Goal: Find specific page/section: Find specific page/section

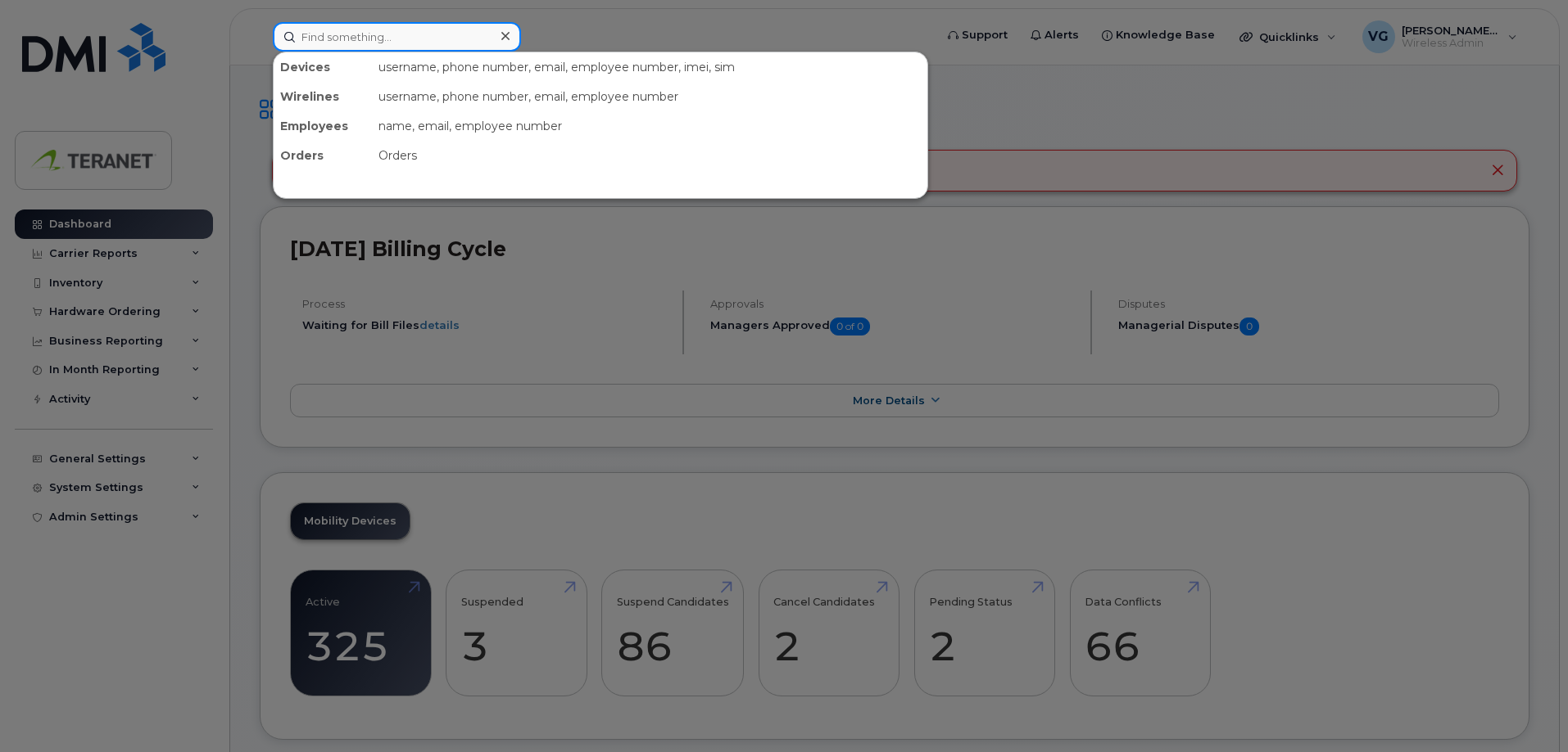
click at [347, 40] on input at bounding box center [396, 37] width 248 height 30
paste input "351365227234715"
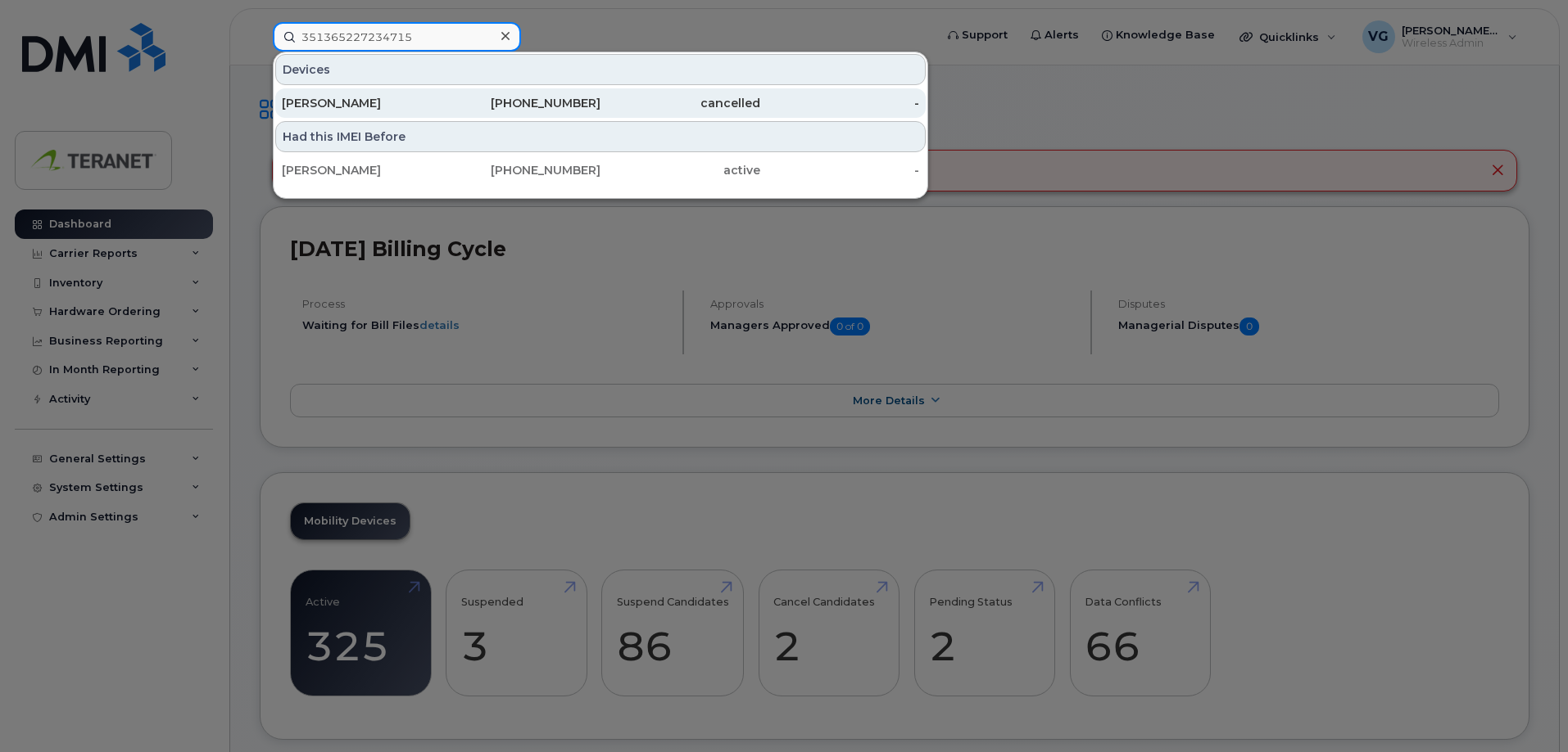
type input "351365227234715"
click at [549, 106] on div "416-464-3990" at bounding box center [521, 103] width 160 height 16
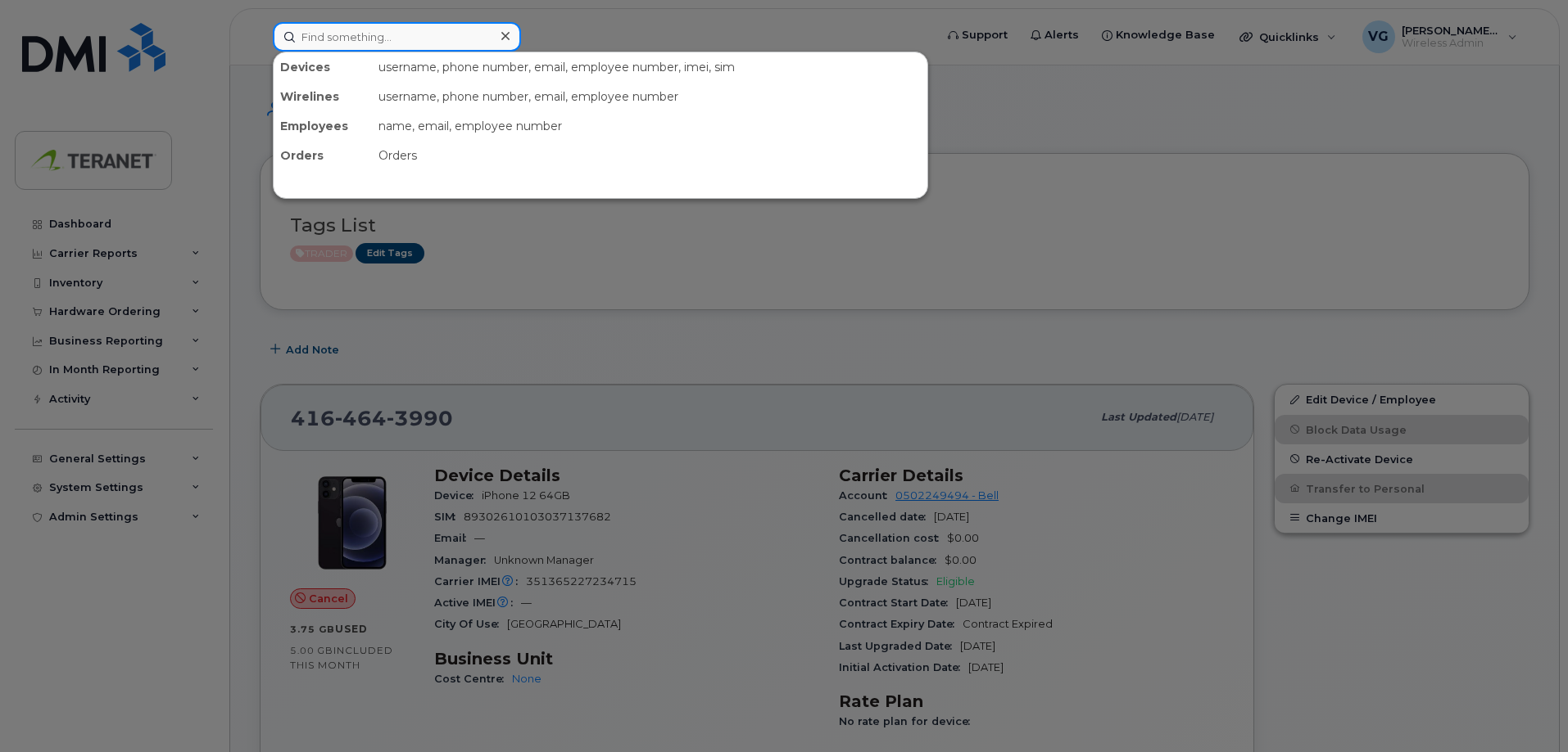
click at [343, 40] on input at bounding box center [396, 37] width 248 height 30
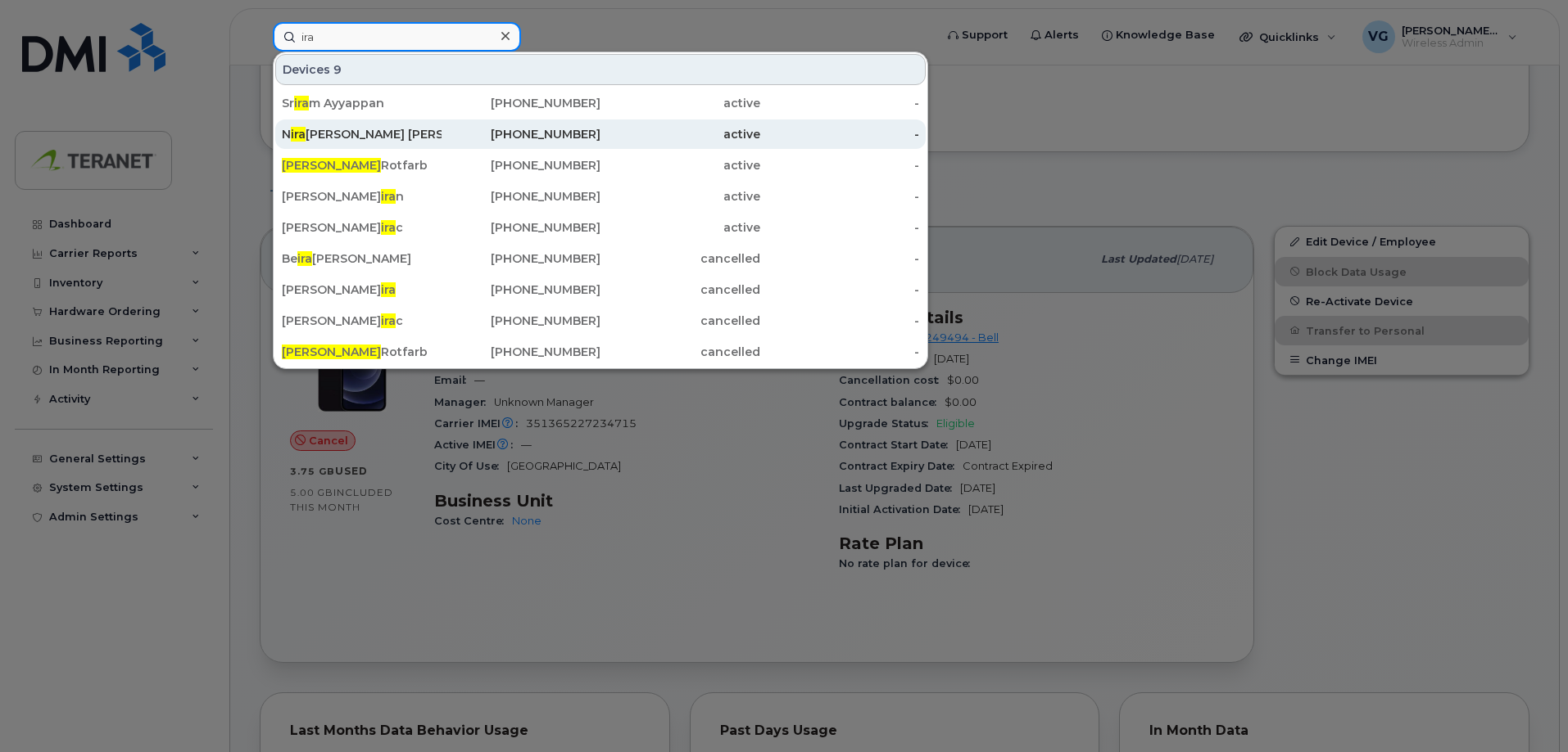
scroll to position [164, 0]
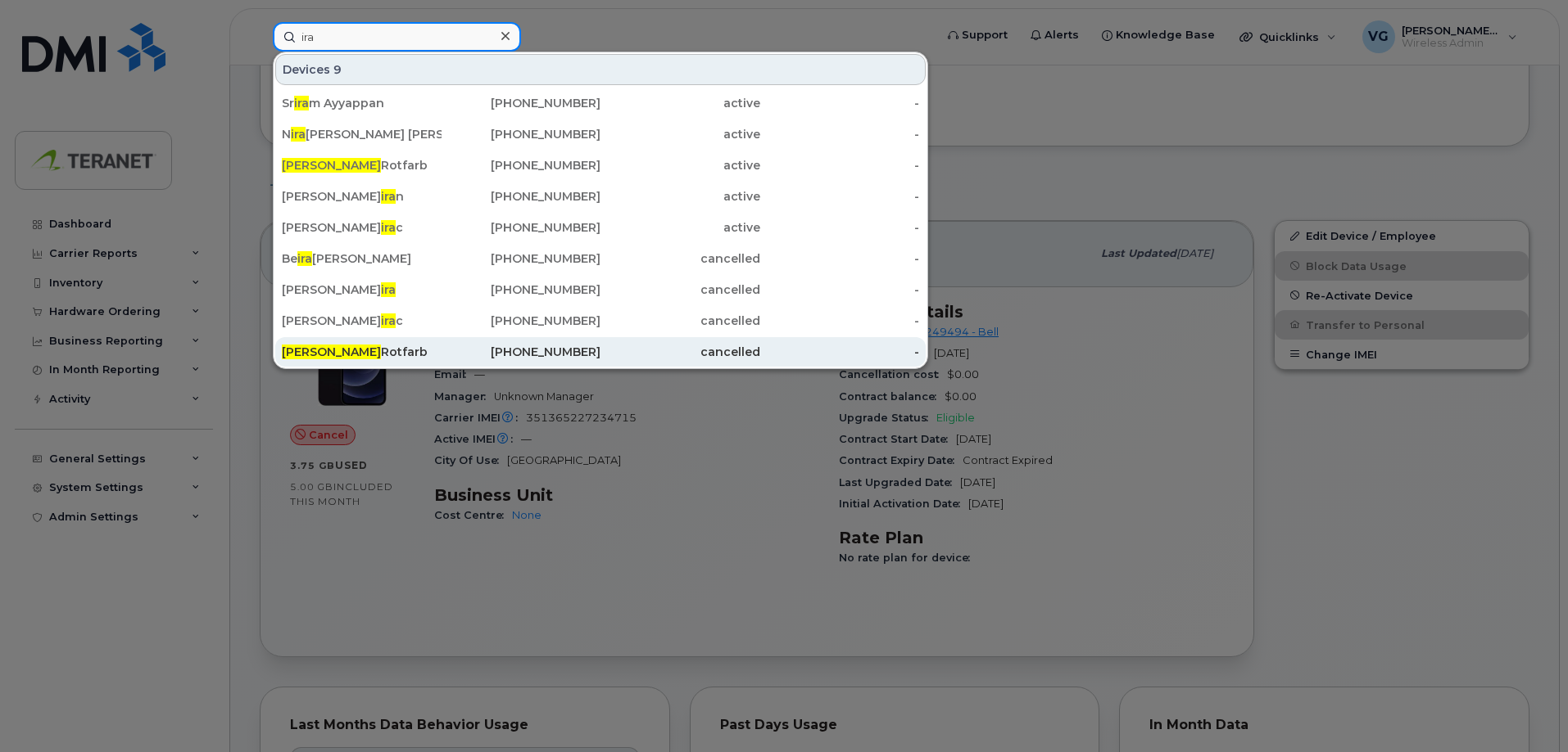
type input "ira"
click at [548, 352] on div "[PHONE_NUMBER]" at bounding box center [521, 352] width 160 height 16
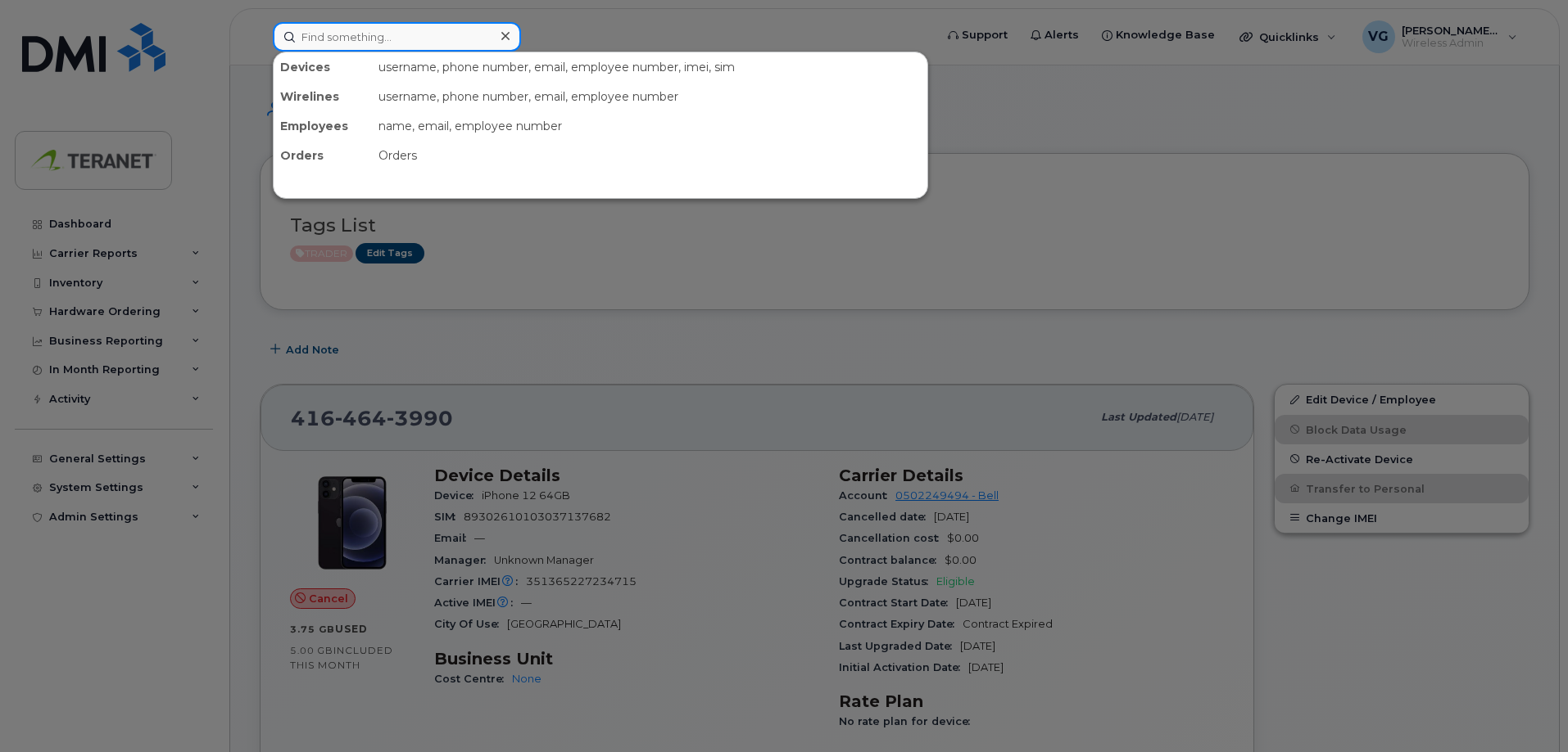
click at [406, 40] on input at bounding box center [396, 37] width 248 height 30
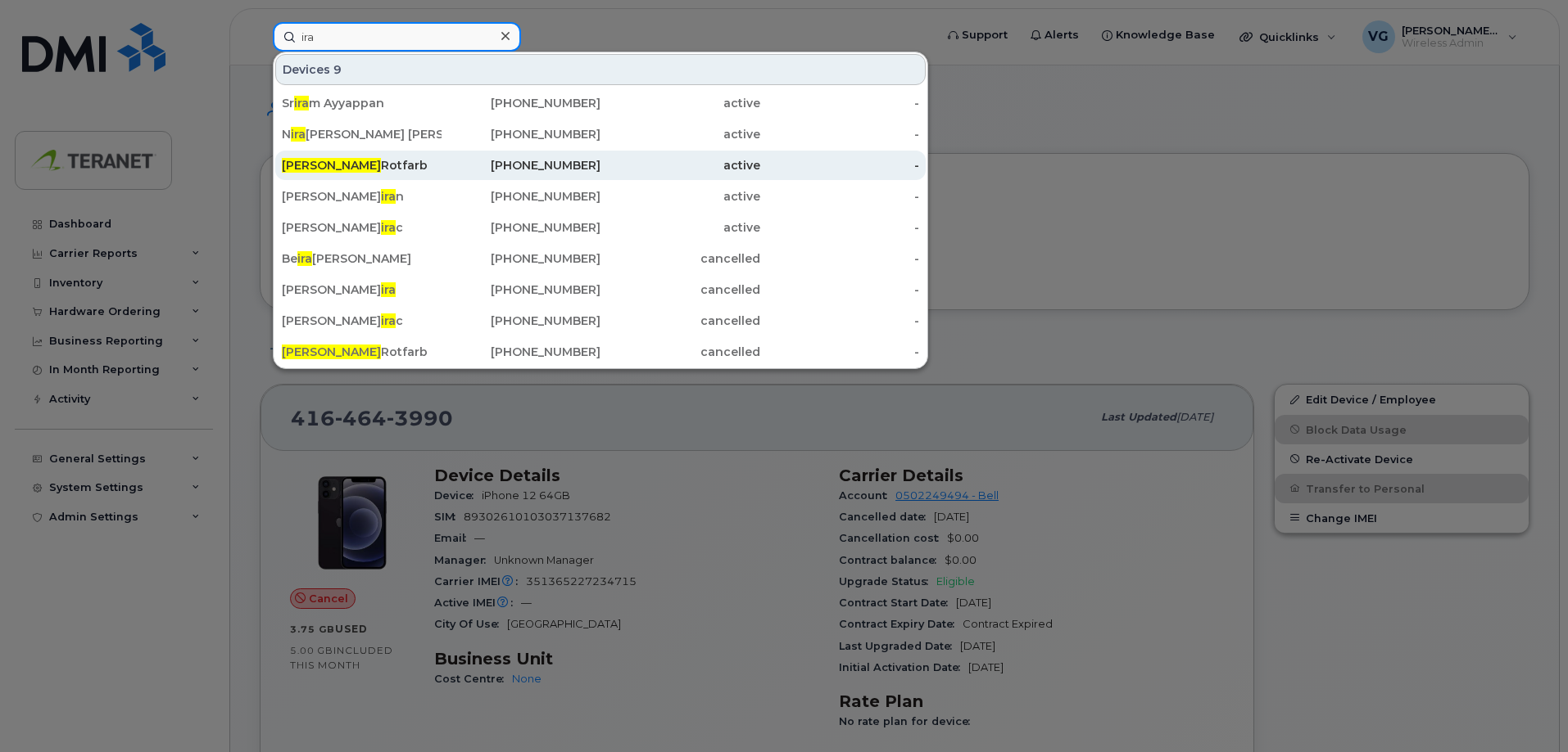
type input "ira"
click at [302, 161] on div "Ira Rotfarb" at bounding box center [362, 165] width 160 height 16
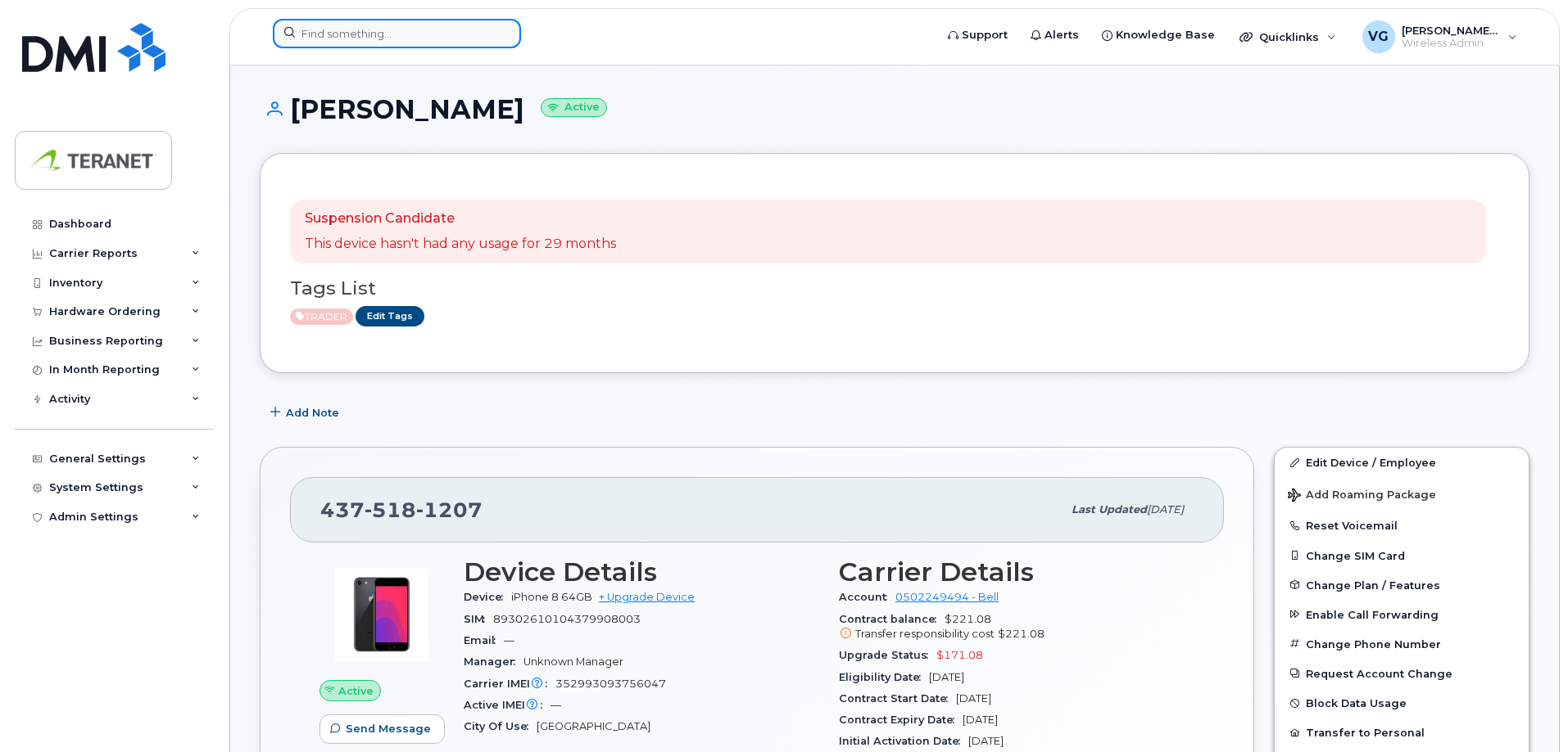
click at [369, 41] on input at bounding box center [396, 34] width 248 height 30
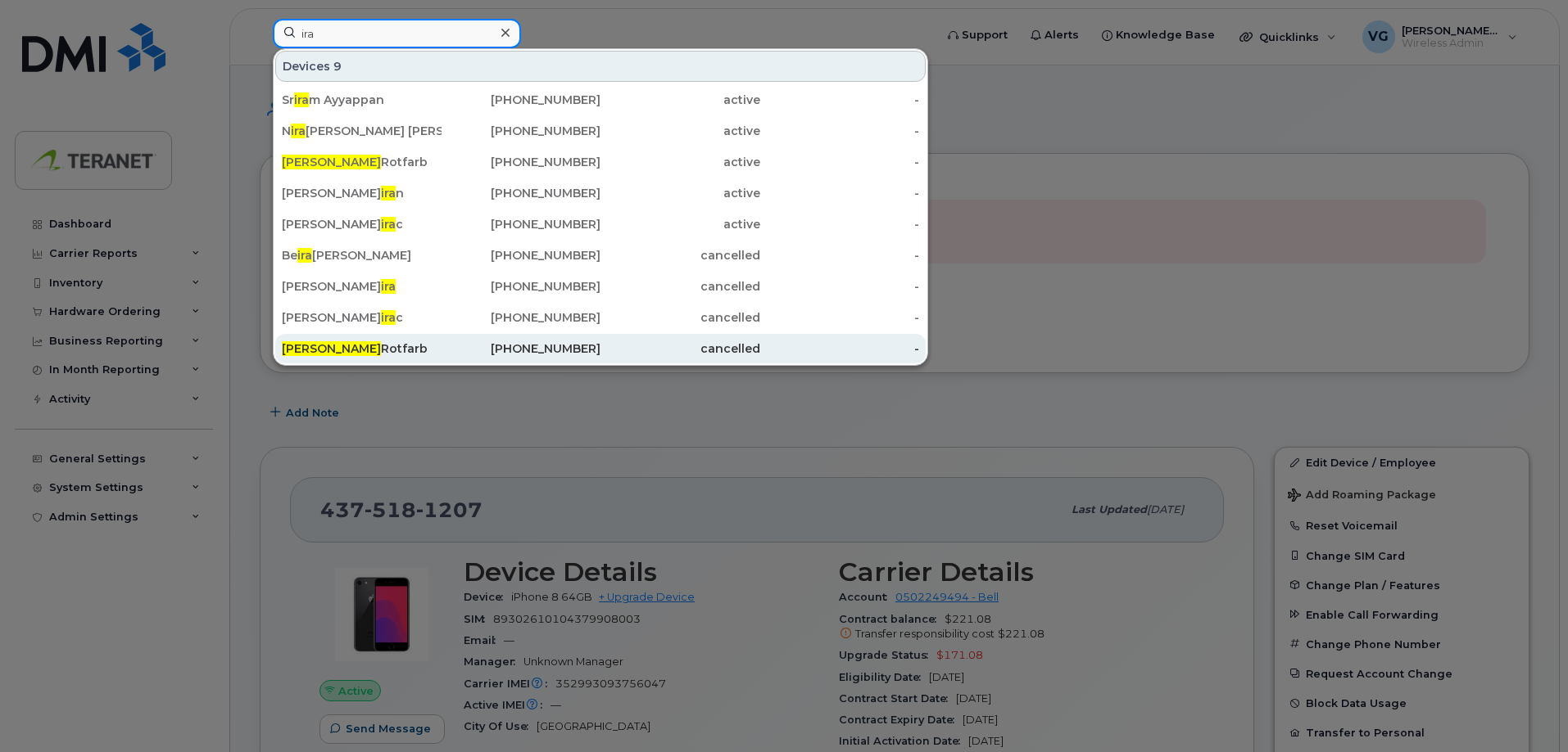
type input "ira"
click at [346, 343] on div "Ira Rotfarb" at bounding box center [362, 349] width 160 height 16
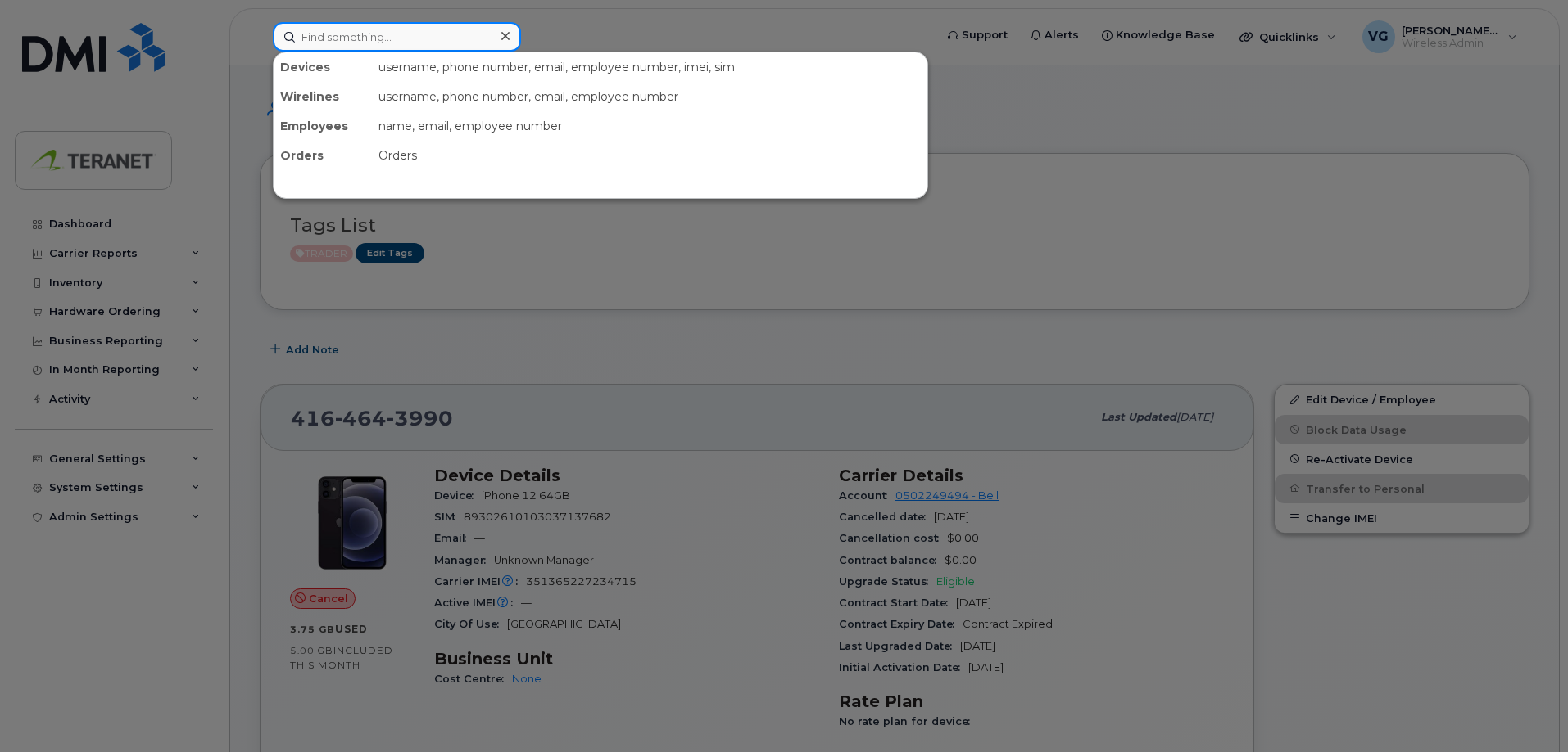
click at [380, 44] on input at bounding box center [396, 37] width 248 height 30
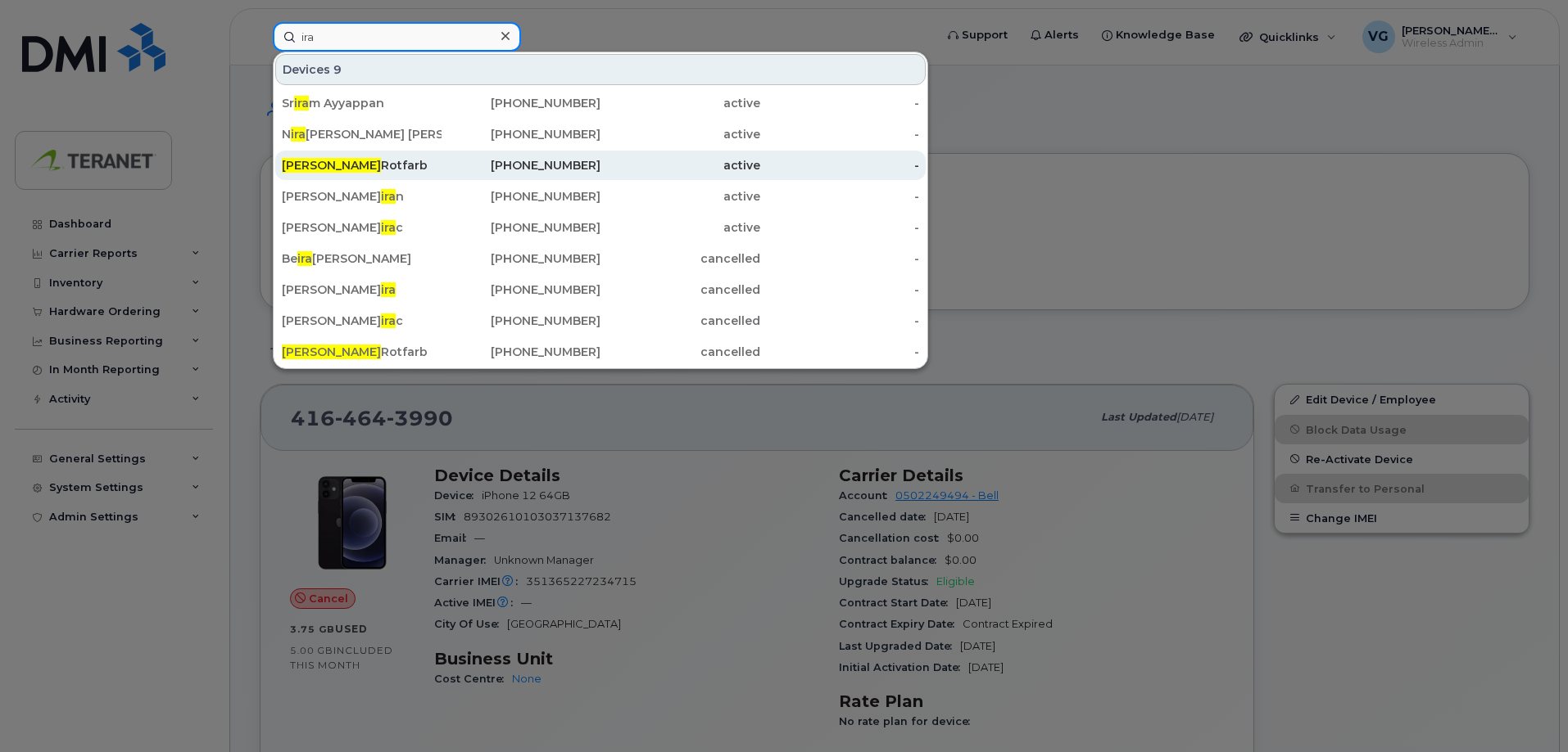
type input "ira"
click at [315, 168] on div "[PERSON_NAME]" at bounding box center [362, 165] width 160 height 16
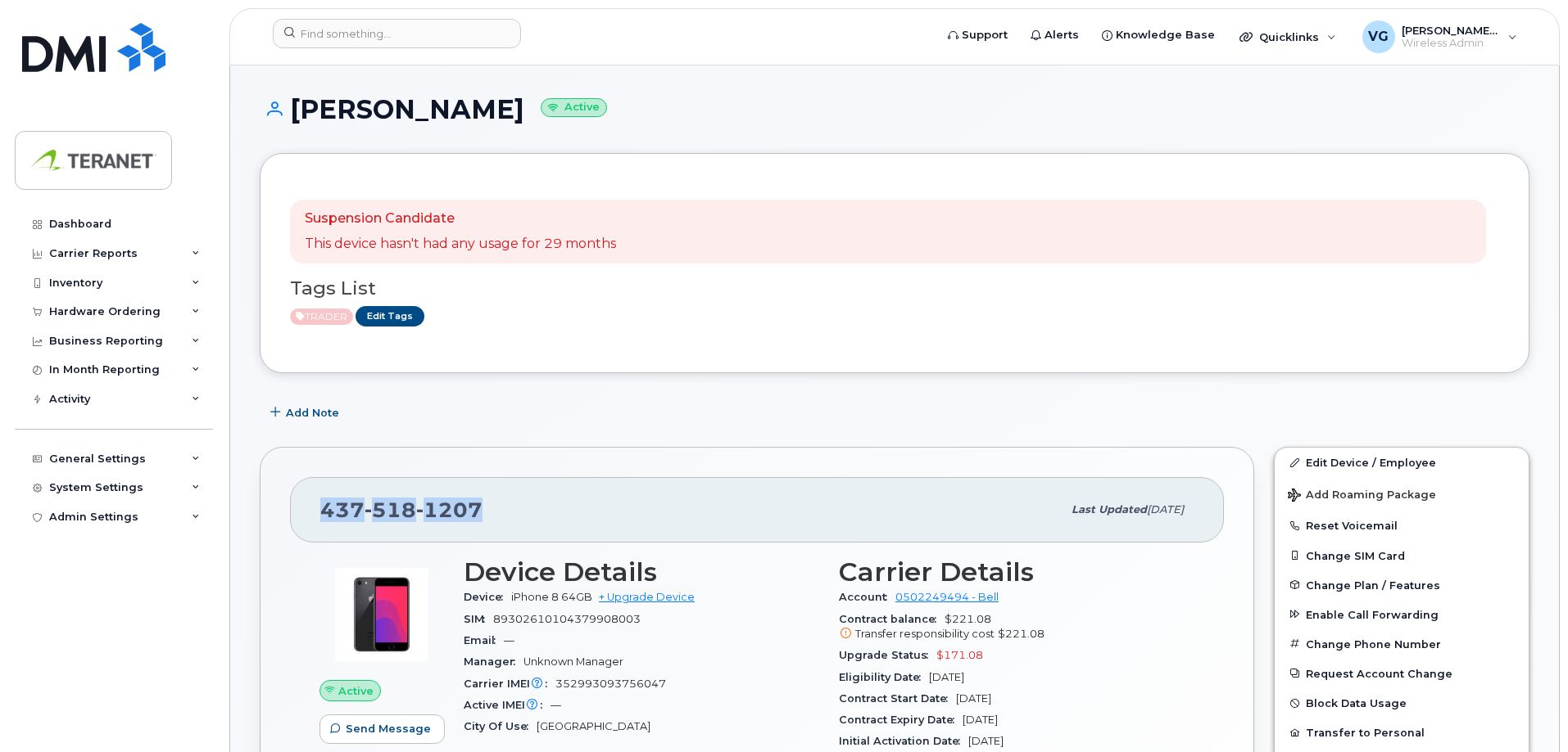
drag, startPoint x: 427, startPoint y: 515, endPoint x: 299, endPoint y: 517, distance: 128.0
click at [299, 517] on div "437 518 1207 Last updated Aug 08, 2025" at bounding box center [757, 511] width 934 height 66
click at [432, 38] on input at bounding box center [396, 34] width 248 height 30
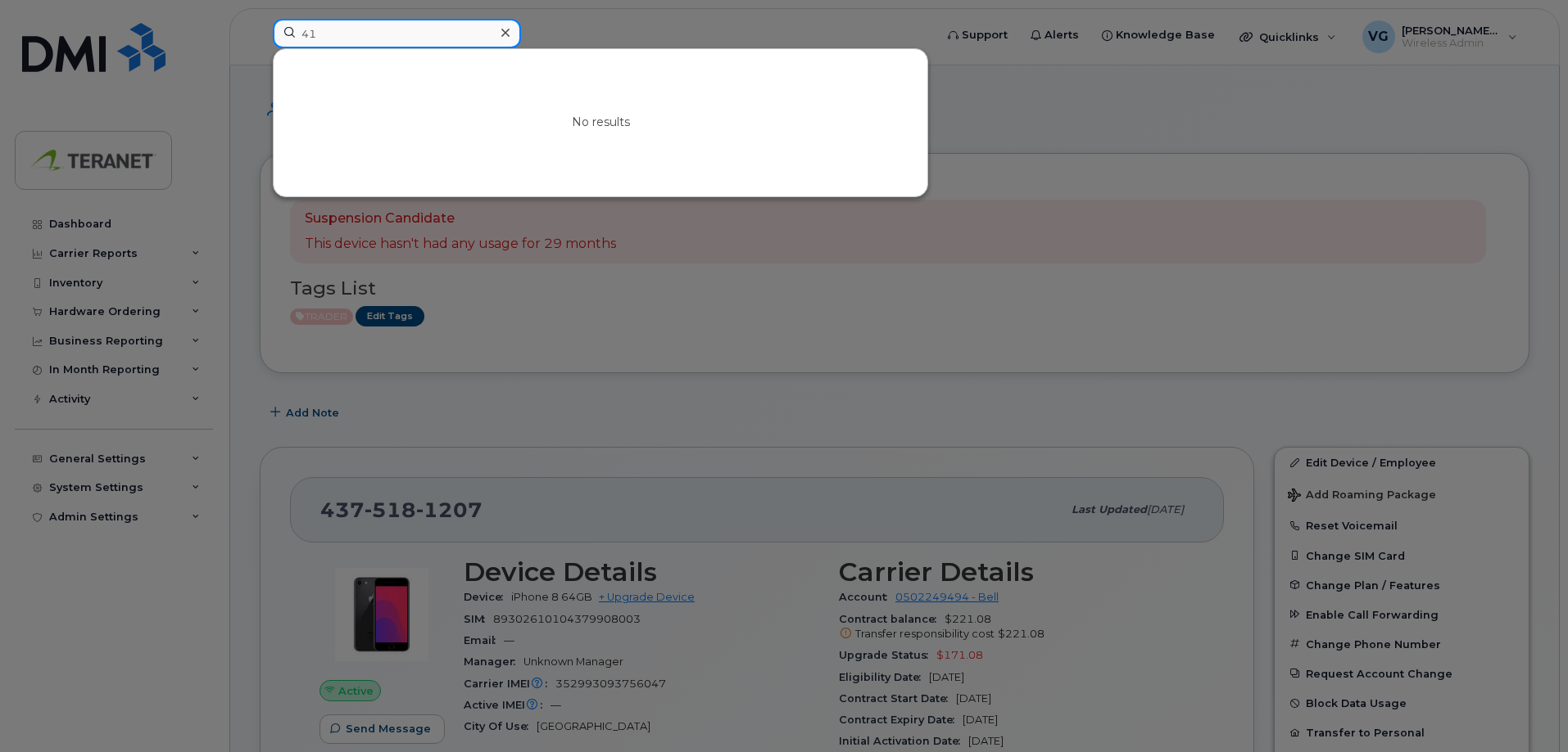
type input "4"
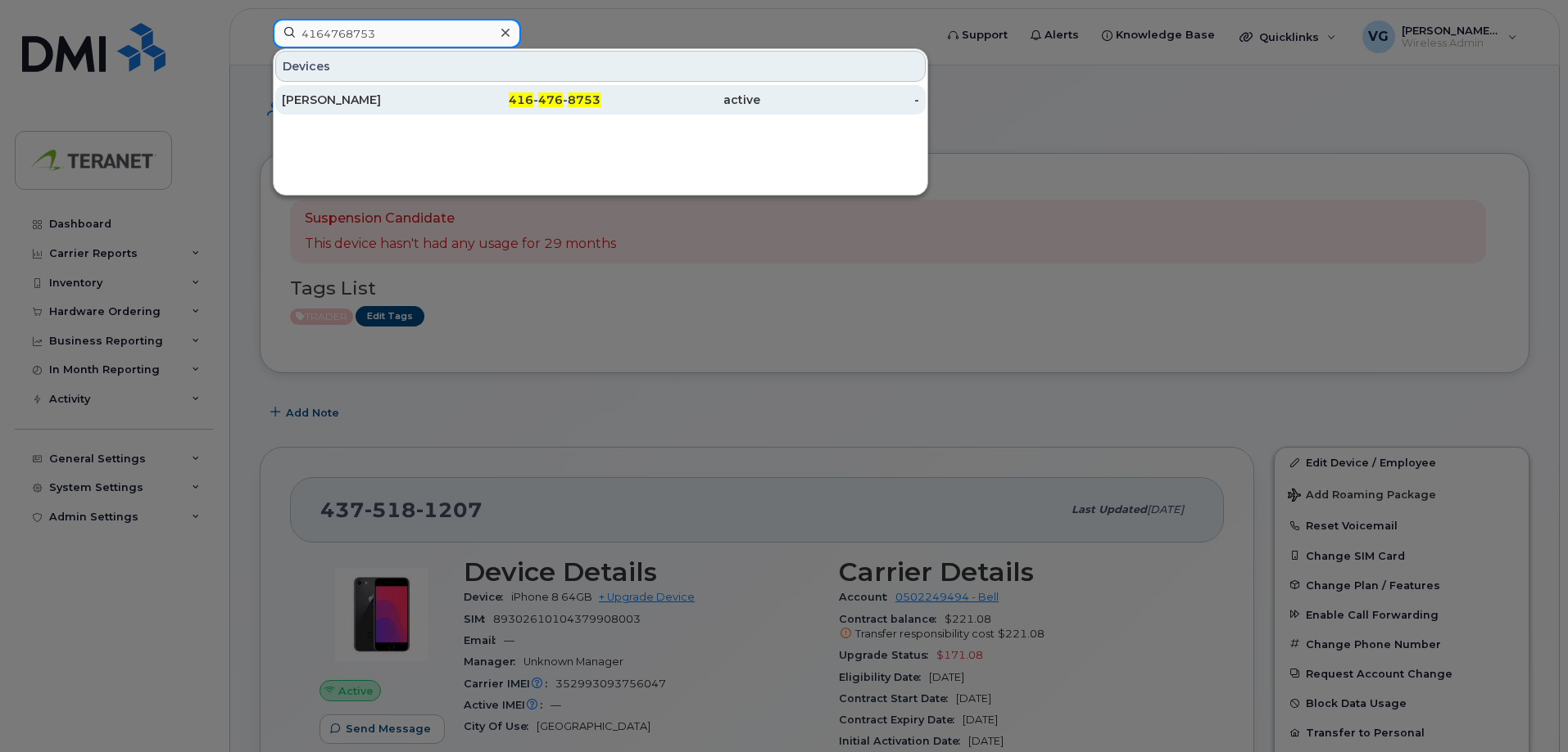
type input "4164768753"
click at [543, 100] on span "476" at bounding box center [550, 99] width 25 height 15
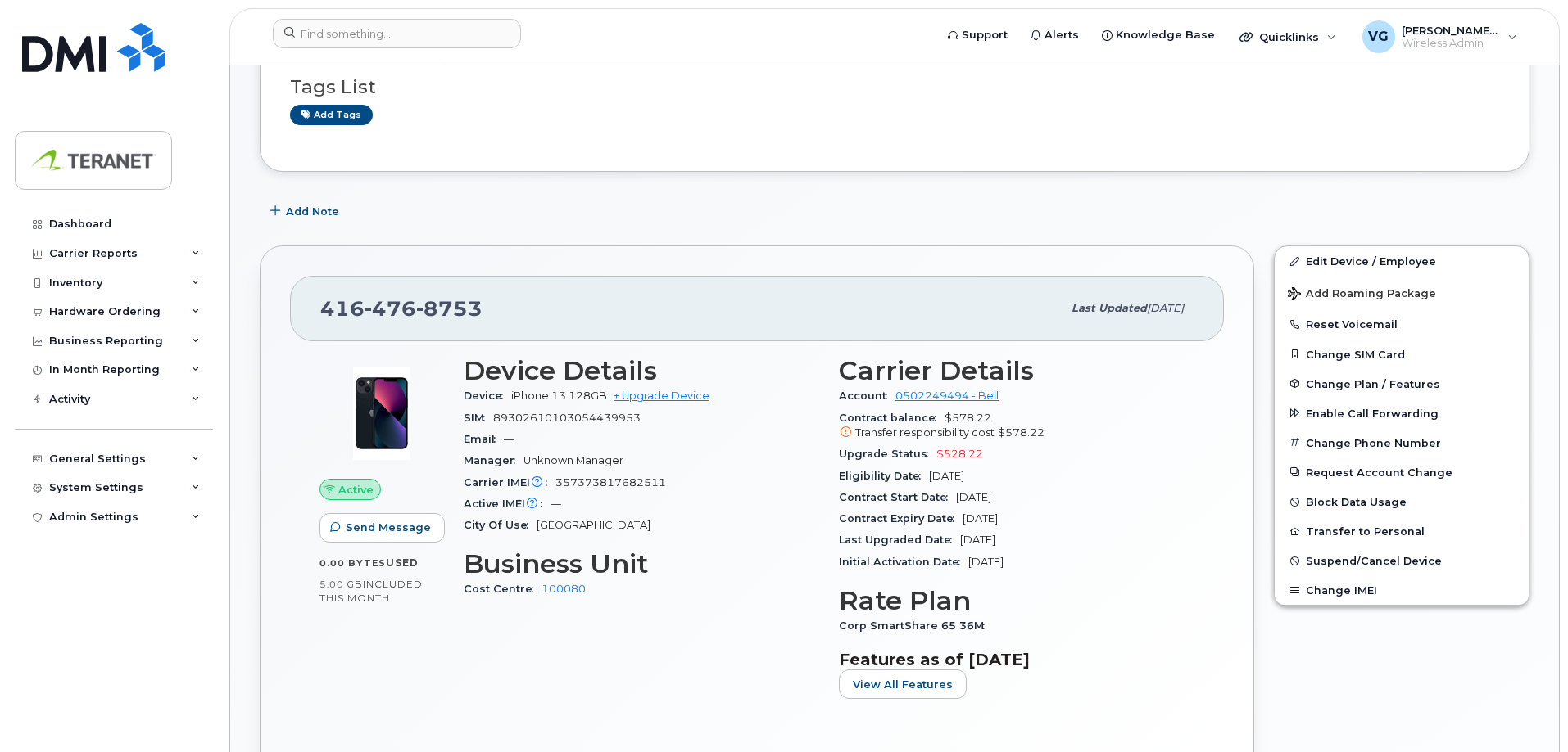
scroll to position [245, 0]
